Goal: Task Accomplishment & Management: Use online tool/utility

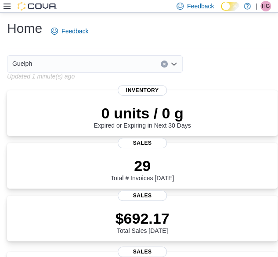
click at [5, 7] on icon at bounding box center [7, 6] width 7 height 7
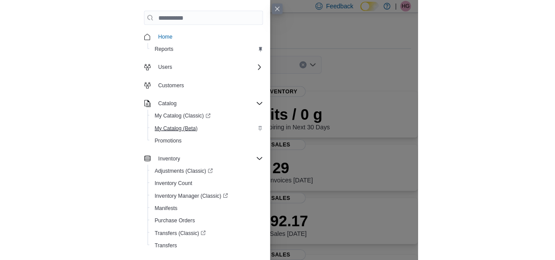
scroll to position [107, 0]
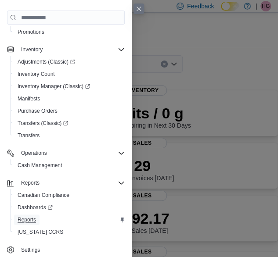
click at [29, 216] on span "Reports" at bounding box center [27, 219] width 18 height 7
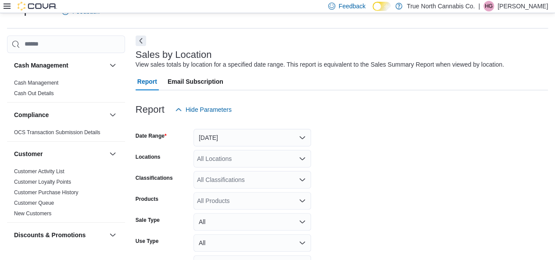
scroll to position [75, 0]
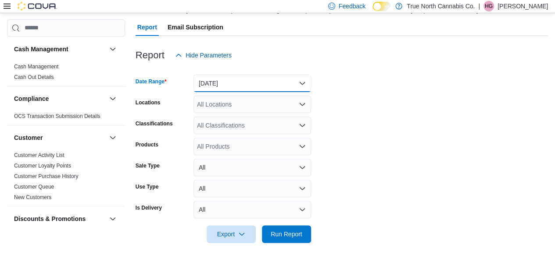
click at [249, 84] on button "[DATE]" at bounding box center [253, 84] width 118 height 18
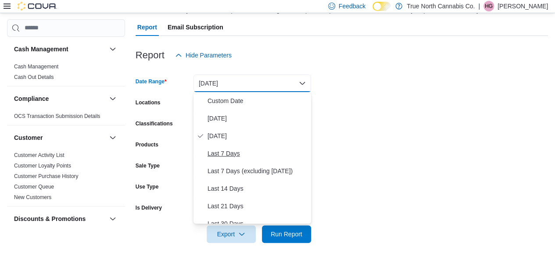
scroll to position [132, 0]
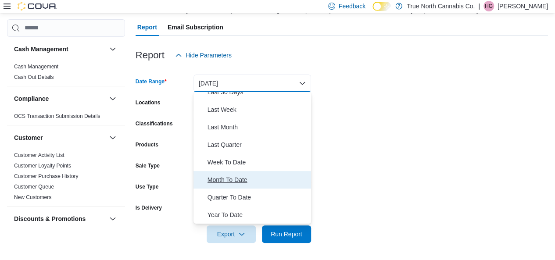
click at [242, 179] on span "Month To Date" at bounding box center [258, 180] width 100 height 11
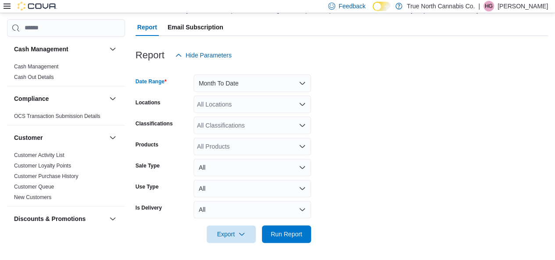
click at [226, 105] on div "All Locations" at bounding box center [253, 105] width 118 height 18
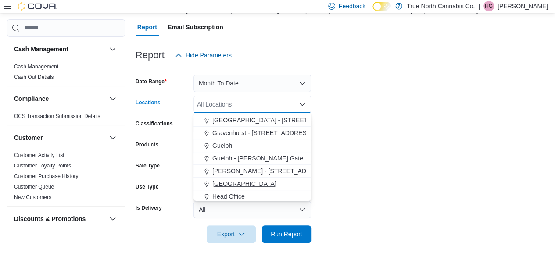
scroll to position [201, 0]
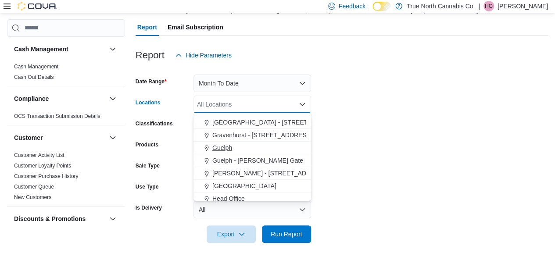
click at [229, 148] on span "Guelph" at bounding box center [223, 148] width 20 height 9
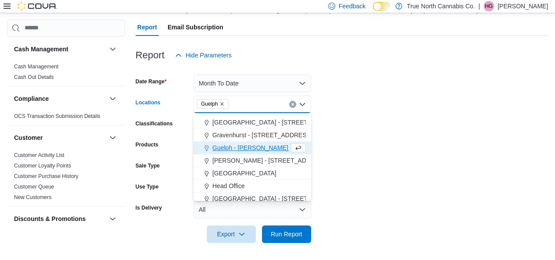
click at [278, 141] on form "Date Range Month To Date Locations [GEOGRAPHIC_DATA] Combo box. Selected. [GEOG…" at bounding box center [342, 153] width 413 height 179
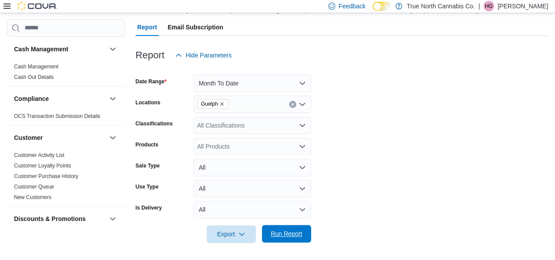
click at [278, 229] on span "Run Report" at bounding box center [286, 234] width 39 height 18
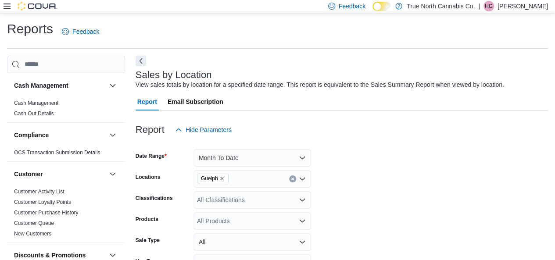
click at [8, 8] on icon at bounding box center [7, 6] width 7 height 7
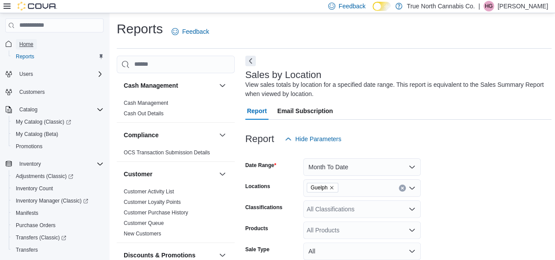
click at [27, 44] on span "Home" at bounding box center [26, 44] width 14 height 7
